Goal: Find contact information: Find contact information

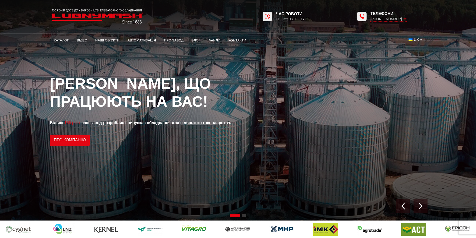
drag, startPoint x: 239, startPoint y: 40, endPoint x: 286, endPoint y: 78, distance: 60.4
click at [239, 40] on link "Контакти" at bounding box center [238, 40] width 26 height 11
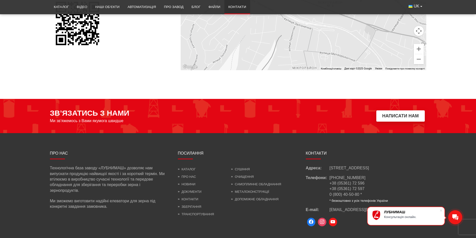
scroll to position [421, 0]
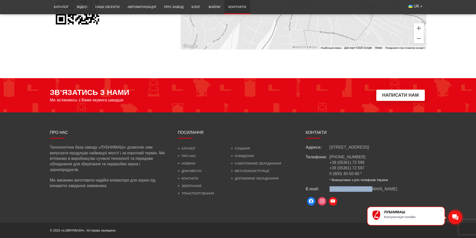
drag, startPoint x: 373, startPoint y: 190, endPoint x: 329, endPoint y: 189, distance: 43.8
click at [329, 189] on div "E-mail: info@lubnymash.com" at bounding box center [366, 190] width 121 height 6
copy div "[EMAIL_ADDRESS][DOMAIN_NAME]"
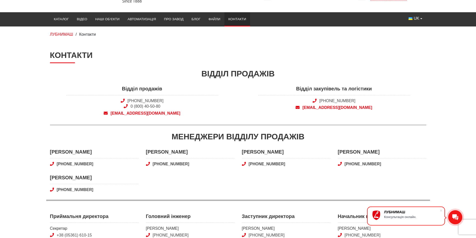
scroll to position [0, 0]
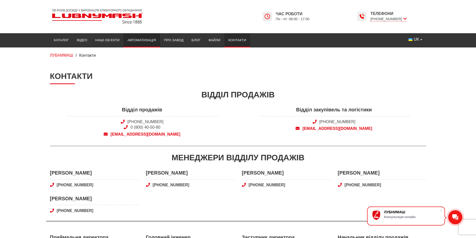
click at [137, 40] on link "Автоматизація" at bounding box center [142, 40] width 37 height 11
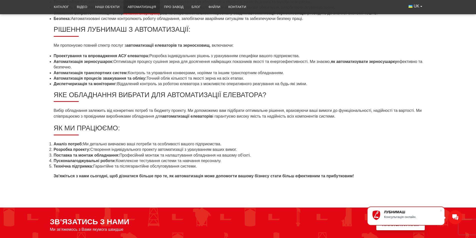
scroll to position [400, 0]
